Goal: Answer question/provide support

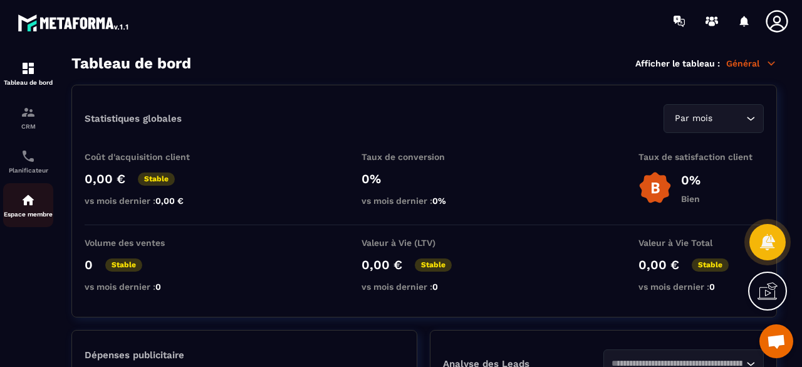
click at [18, 208] on div "Espace membre" at bounding box center [28, 204] width 50 height 25
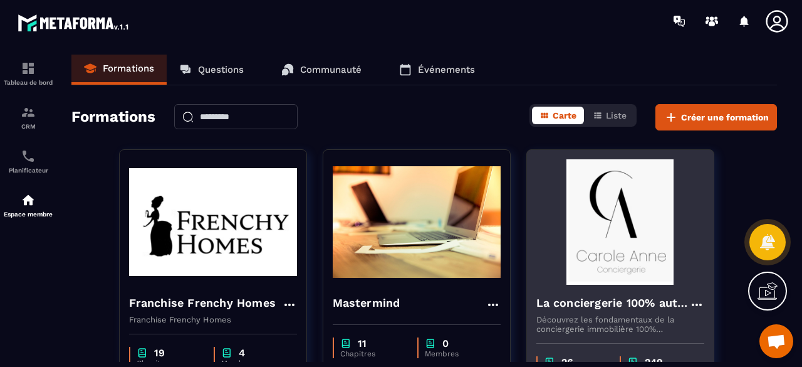
click at [641, 228] on img at bounding box center [621, 221] width 168 height 125
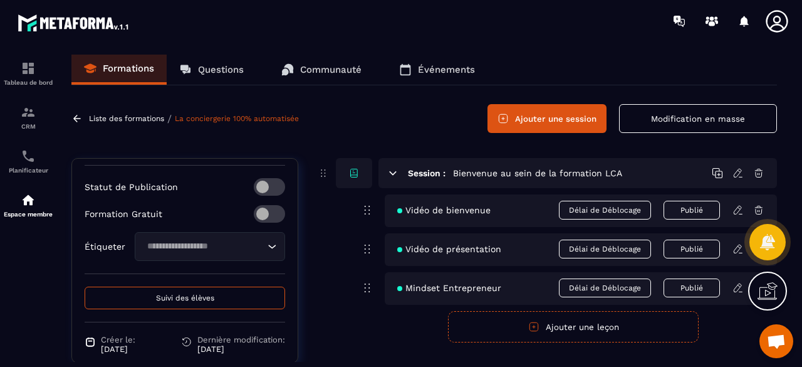
scroll to position [501, 0]
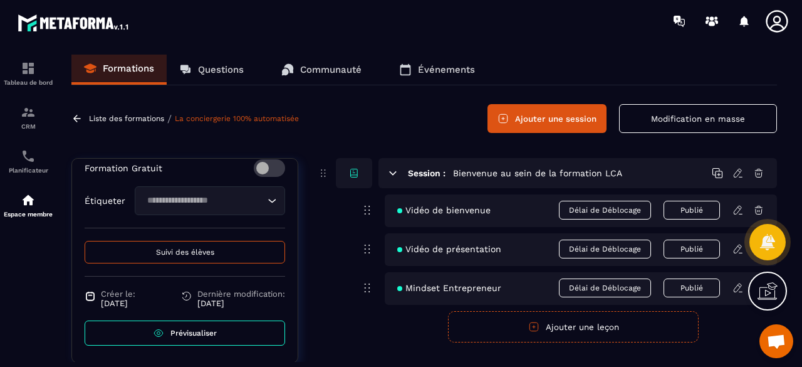
click at [206, 256] on span "Suivi des élèves" at bounding box center [185, 252] width 58 height 9
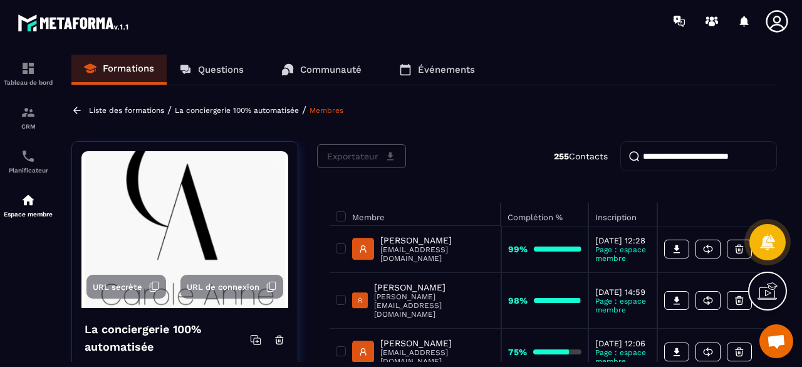
click at [221, 76] on link "Questions" at bounding box center [212, 70] width 90 height 30
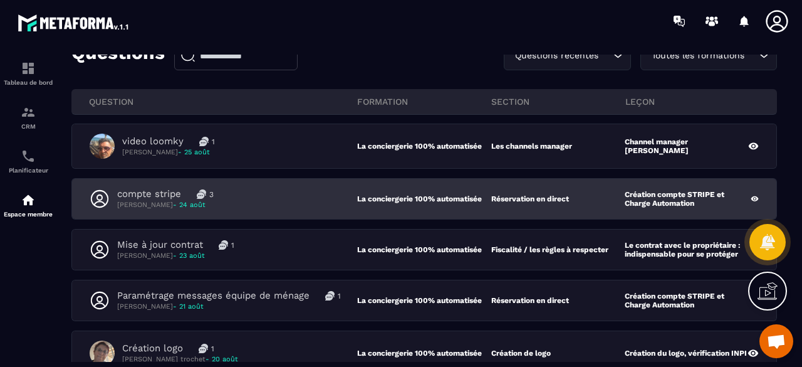
scroll to position [125, 0]
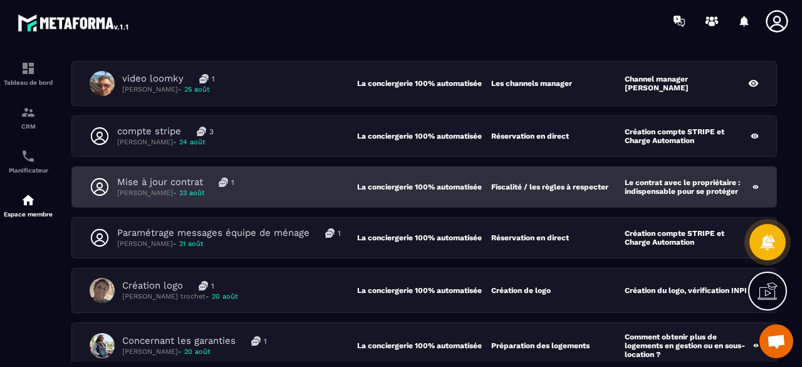
click at [298, 191] on div "Mise à jour contrat 1 [PERSON_NAME] - [DATE]" at bounding box center [224, 186] width 268 height 21
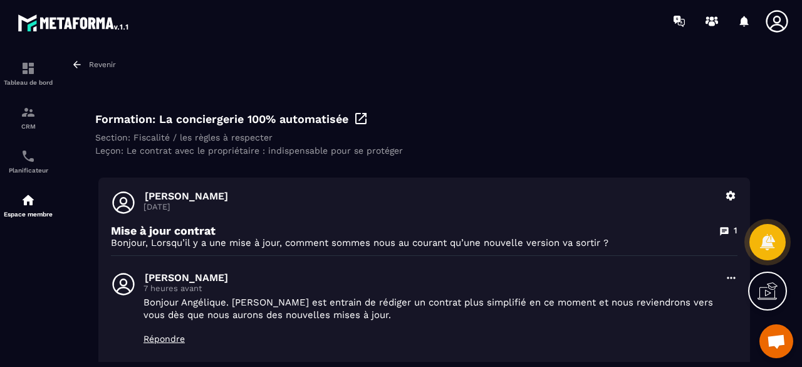
scroll to position [63, 0]
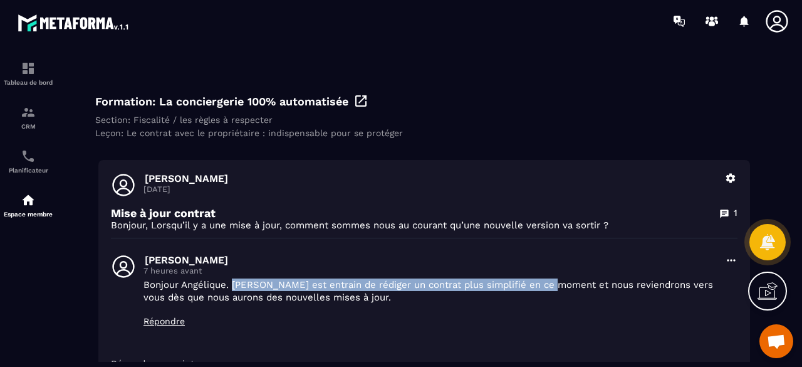
drag, startPoint x: 233, startPoint y: 286, endPoint x: 552, endPoint y: 288, distance: 318.4
click at [552, 288] on p "Bonjour Angélique. [PERSON_NAME] est entrain de rédiger un contrat plus simplif…" at bounding box center [431, 290] width 574 height 25
copy p "[PERSON_NAME] est entrain de rédiger un contrat plus simplifié en ce moment"
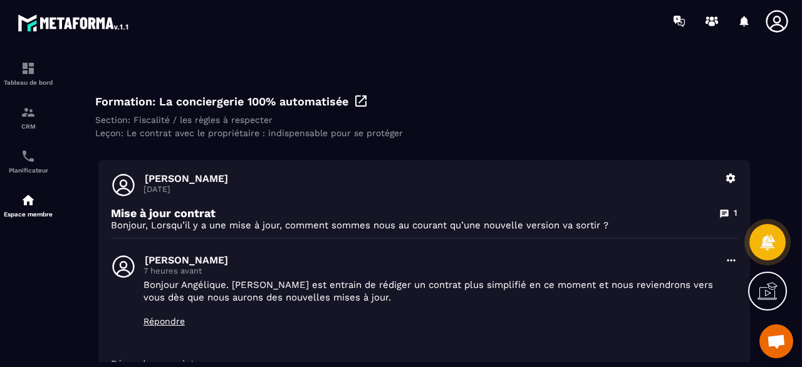
click at [417, 328] on div "[PERSON_NAME] 7 heures avant Bonjour Angélique. [PERSON_NAME] est entrain de ré…" at bounding box center [431, 296] width 574 height 85
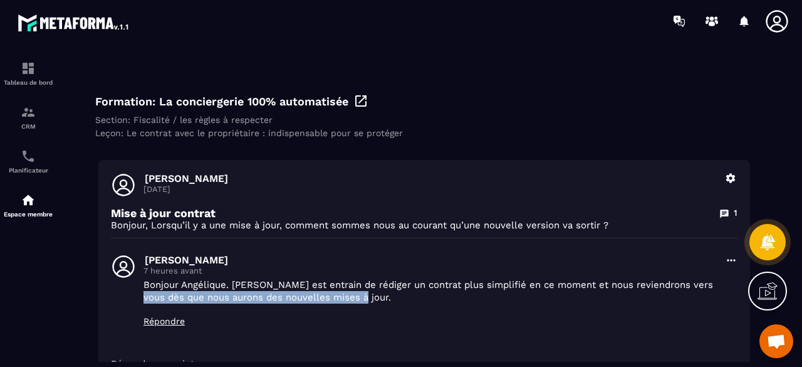
drag, startPoint x: 698, startPoint y: 288, endPoint x: 374, endPoint y: 297, distance: 324.2
click at [374, 297] on p "Bonjour Angélique. [PERSON_NAME] est entrain de rédiger un contrat plus simplif…" at bounding box center [431, 290] width 574 height 25
copy p "dès que nous aurons des nouvelles mises à jour."
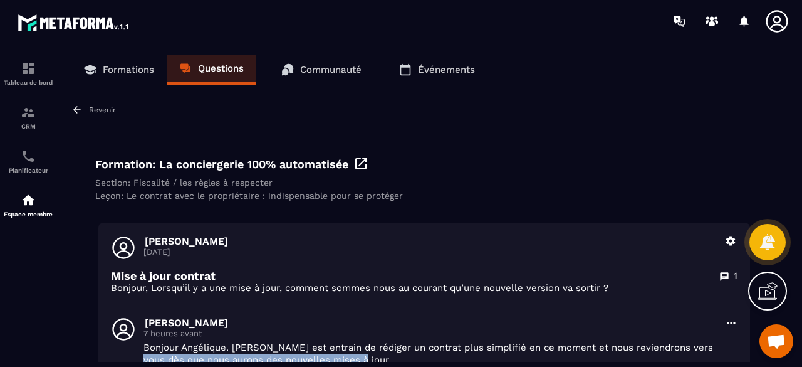
click at [150, 77] on link "Formations" at bounding box center [118, 70] width 95 height 30
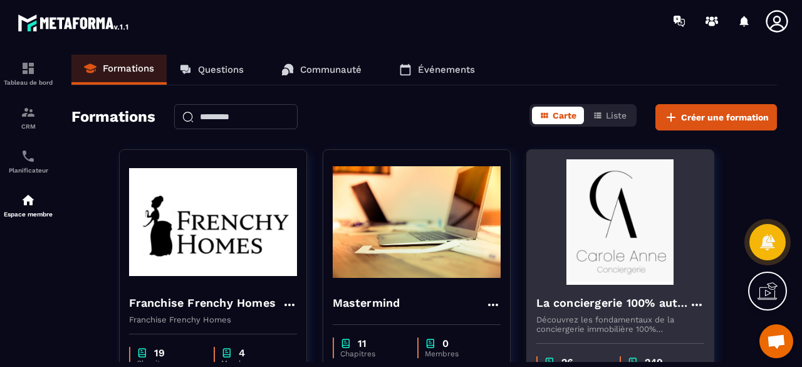
click at [616, 236] on img at bounding box center [621, 221] width 168 height 125
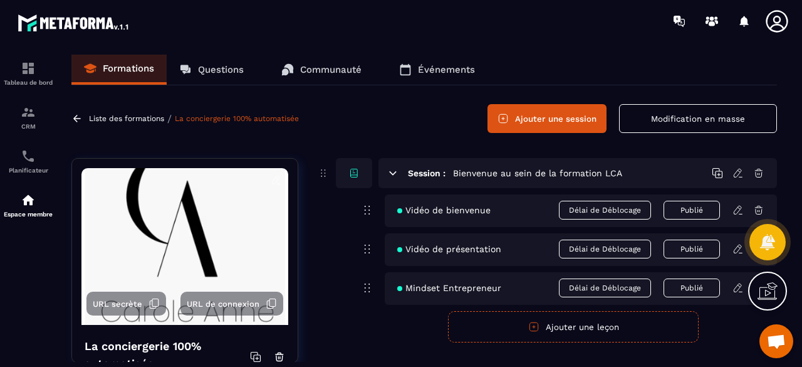
click at [216, 75] on link "Questions" at bounding box center [212, 70] width 90 height 30
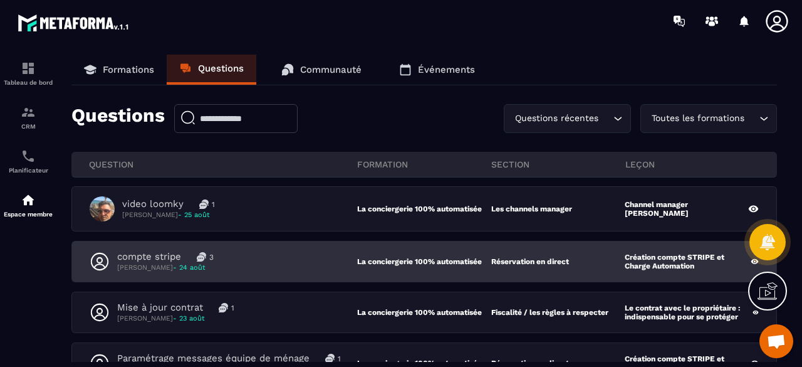
click at [281, 274] on div "compte stripe 3 [PERSON_NAME] - [DATE] La conciergerie 100% automatisée Réserva…" at bounding box center [424, 261] width 705 height 40
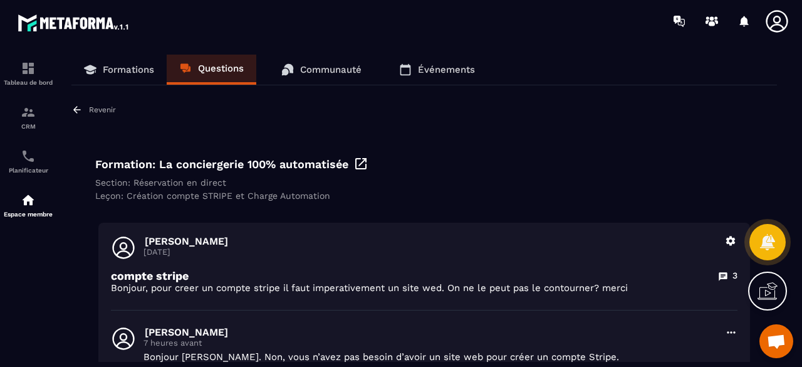
click at [143, 75] on p "Formations" at bounding box center [128, 69] width 51 height 11
